Goal: Task Accomplishment & Management: Use online tool/utility

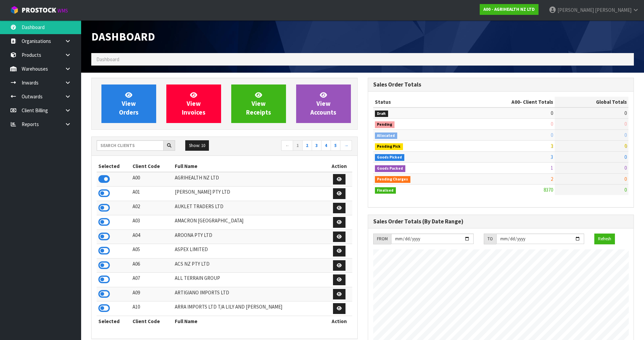
scroll to position [512, 276]
click at [139, 148] on input "text" at bounding box center [130, 145] width 67 height 10
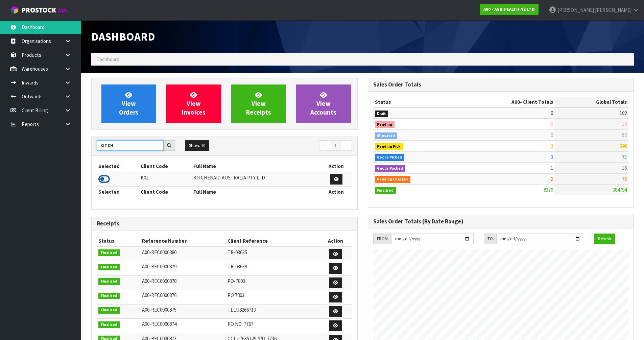
type input "KITCH"
click at [103, 182] on icon at bounding box center [103, 179] width 11 height 10
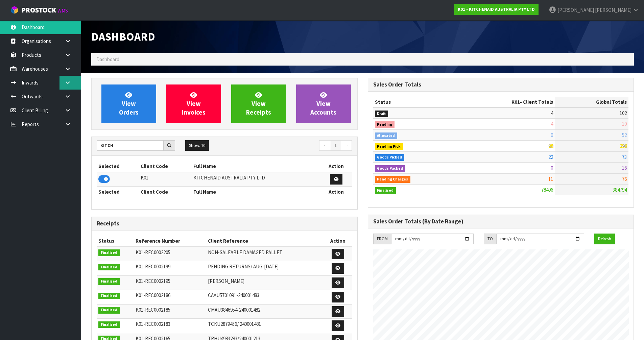
click at [72, 87] on link at bounding box center [71, 83] width 22 height 14
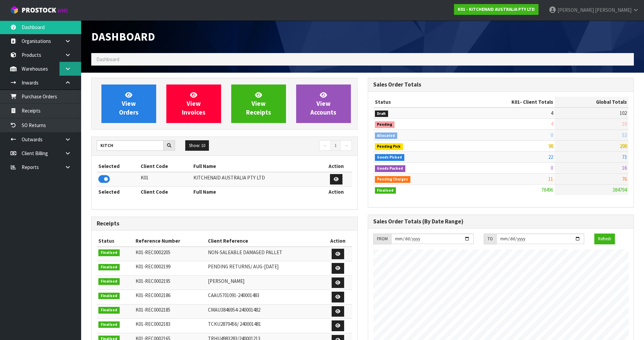
click at [72, 67] on link at bounding box center [71, 69] width 22 height 14
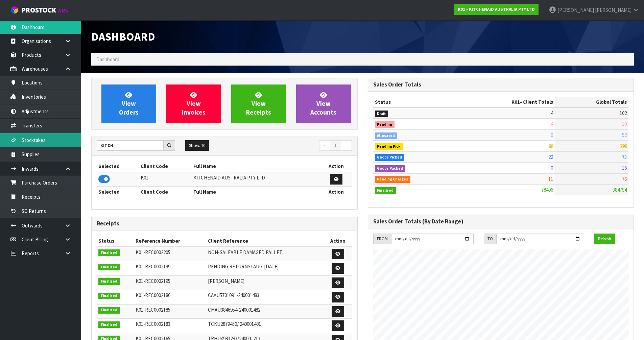
click at [52, 133] on link "Stocktakes" at bounding box center [40, 140] width 81 height 14
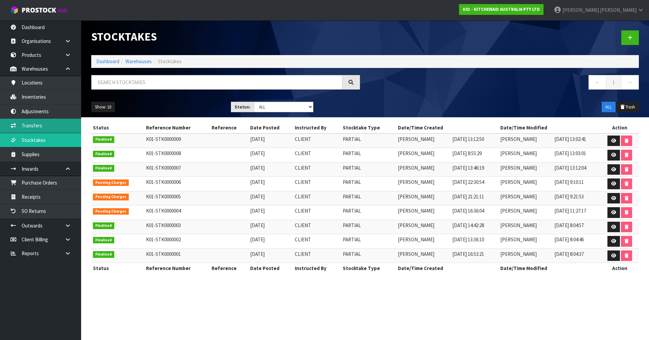
click at [43, 125] on link "Transfers" at bounding box center [40, 126] width 81 height 14
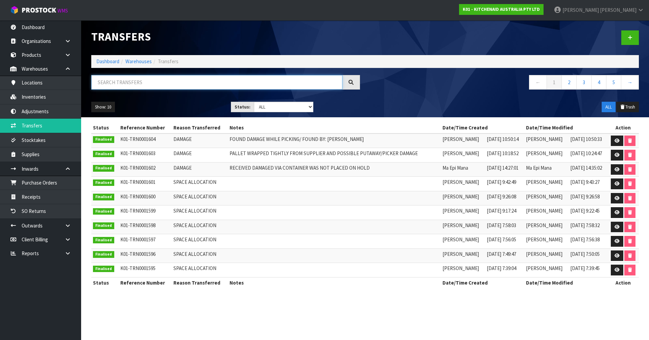
click at [139, 83] on input "text" at bounding box center [216, 82] width 251 height 15
click at [43, 96] on link "Inventories" at bounding box center [40, 97] width 81 height 14
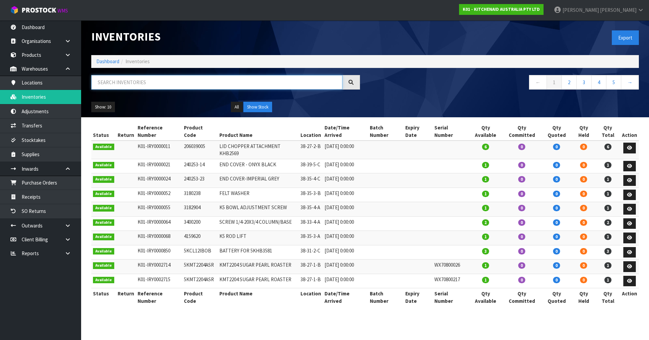
click at [104, 76] on input "text" at bounding box center [216, 82] width 251 height 15
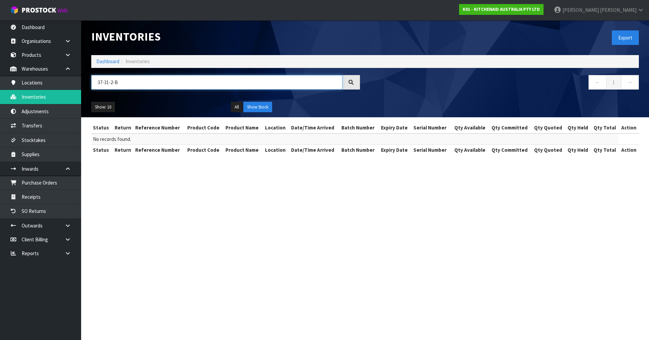
click at [113, 81] on input "37-31-2-B" at bounding box center [216, 82] width 251 height 15
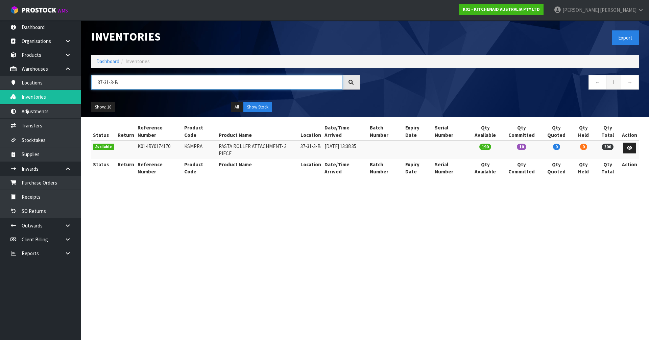
click at [106, 82] on input "37-31-3-B" at bounding box center [216, 82] width 251 height 15
type input "37-31-3-B"
click at [49, 124] on link "Transfers" at bounding box center [40, 126] width 81 height 14
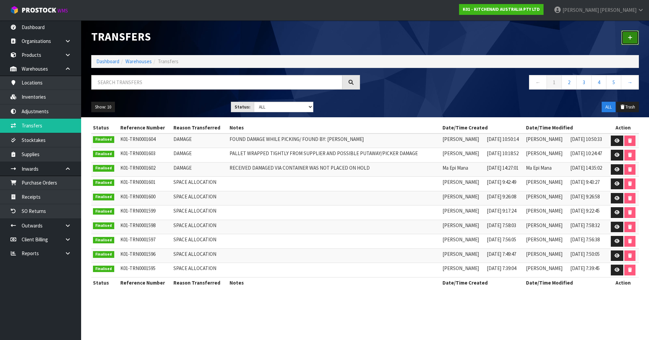
click at [628, 37] on icon at bounding box center [630, 37] width 5 height 5
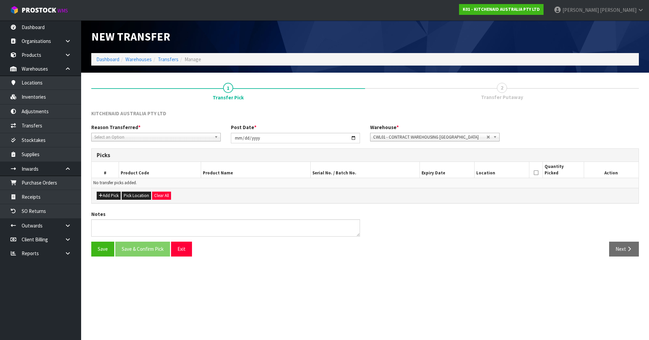
click at [164, 138] on span "Select an Option" at bounding box center [152, 137] width 117 height 8
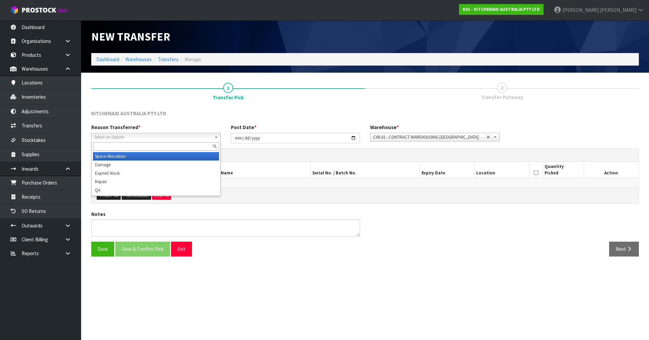
click at [106, 159] on li "Space Allocation" at bounding box center [156, 156] width 126 height 8
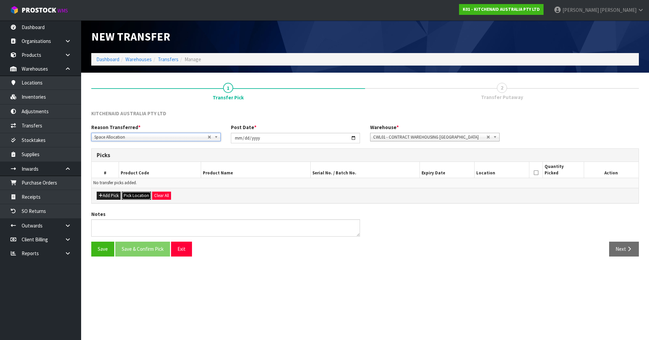
click at [133, 196] on button "Pick Location" at bounding box center [136, 196] width 29 height 8
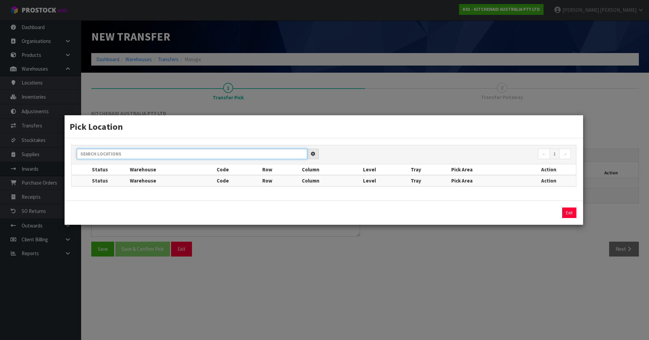
click at [136, 149] on input "text" at bounding box center [192, 154] width 231 height 10
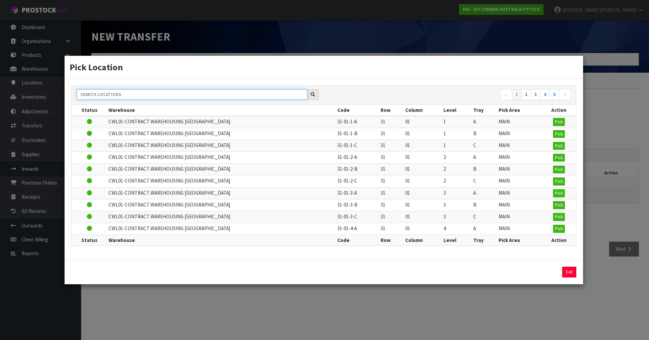
paste input "37-31-3-B"
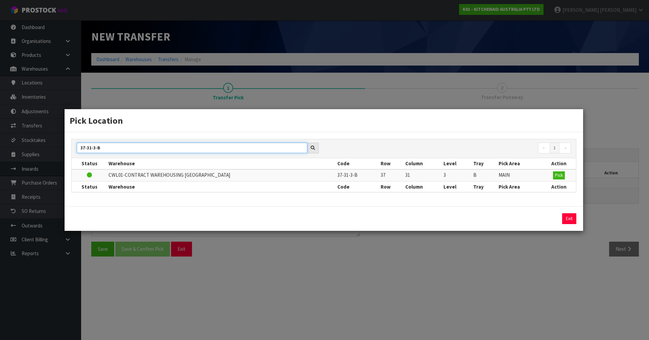
type input "37-31-3-B"
click at [566, 178] on td "Pick" at bounding box center [559, 175] width 34 height 12
click at [561, 177] on span "Pick" at bounding box center [559, 175] width 8 height 6
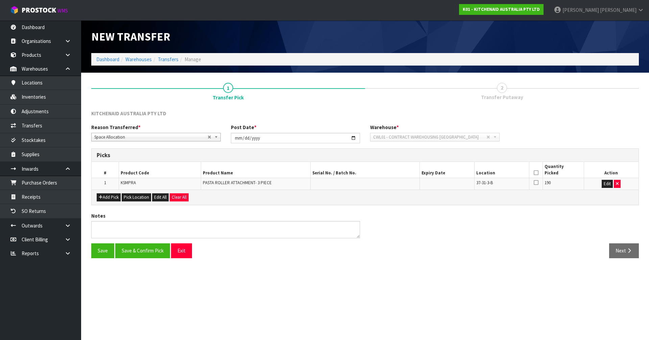
click at [537, 173] on icon at bounding box center [536, 173] width 5 height 0
click at [137, 251] on button "Save & Confirm Pick" at bounding box center [142, 250] width 55 height 15
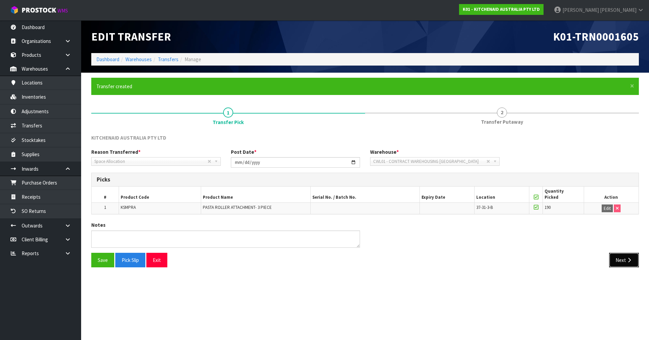
click at [625, 257] on button "Next" at bounding box center [624, 260] width 30 height 15
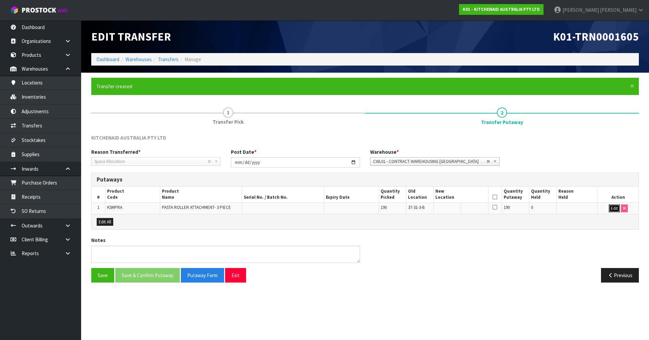
click at [618, 208] on button "Edit" at bounding box center [614, 209] width 11 height 8
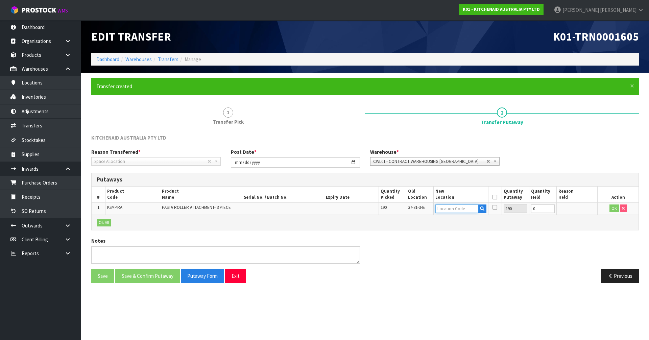
click at [452, 208] on input "text" at bounding box center [457, 209] width 43 height 8
paste input "37-31-3-B"
type input "37-31-2-B"
click at [617, 205] on button "OK" at bounding box center [614, 209] width 9 height 8
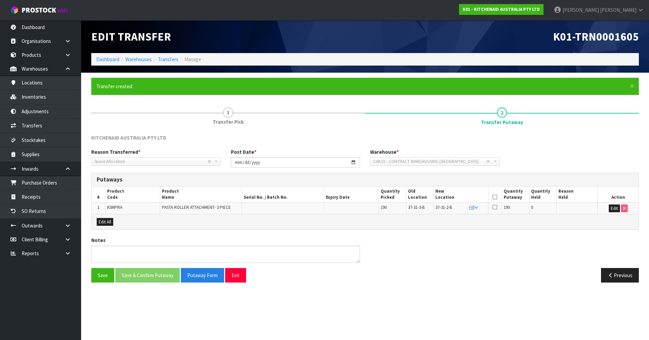
click at [490, 194] on th at bounding box center [495, 195] width 14 height 16
click at [494, 197] on icon at bounding box center [495, 197] width 5 height 0
click at [139, 270] on button "Save & Confirm Putaway" at bounding box center [147, 275] width 65 height 15
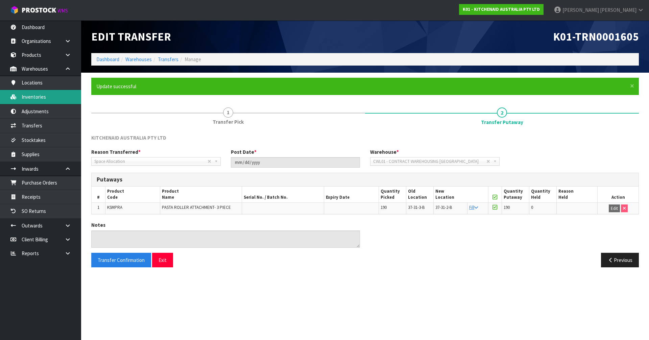
click at [59, 99] on link "Inventories" at bounding box center [40, 97] width 81 height 14
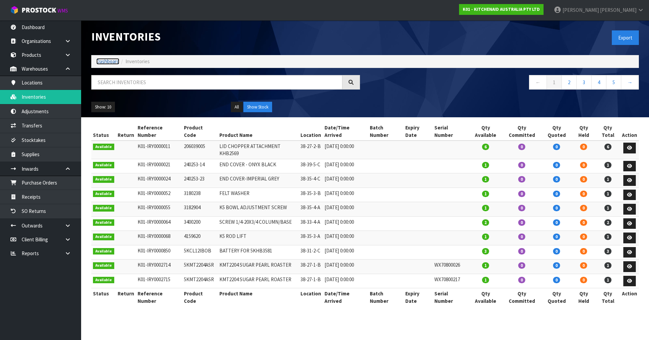
click at [106, 61] on link "Dashboard" at bounding box center [107, 61] width 23 height 6
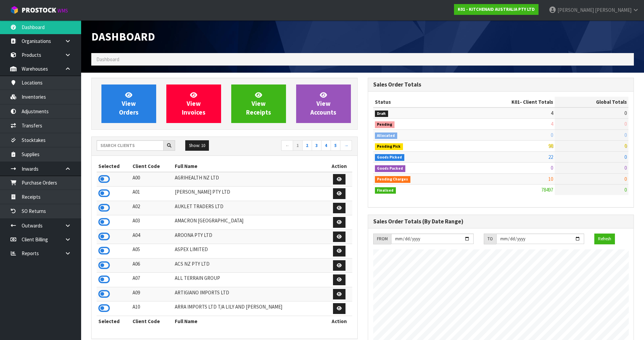
scroll to position [512, 276]
